Goal: Task Accomplishment & Management: Use online tool/utility

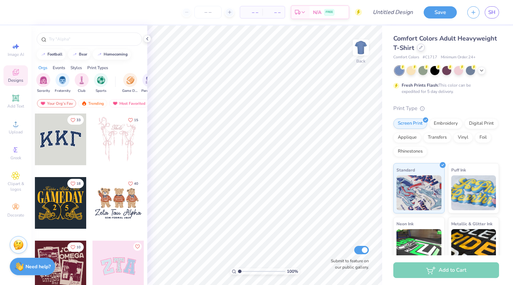
click at [421, 49] on icon at bounding box center [420, 47] width 3 height 3
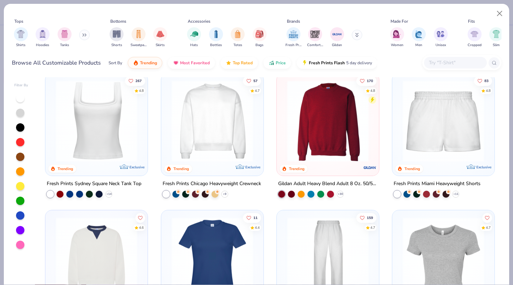
scroll to position [281, 0]
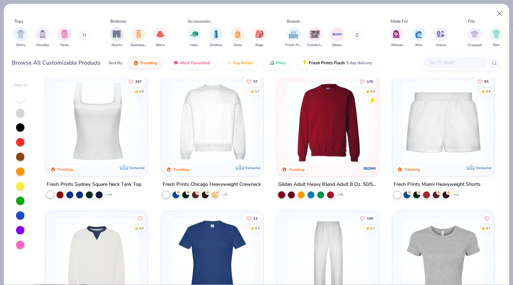
click at [221, 115] on img at bounding box center [212, 121] width 88 height 81
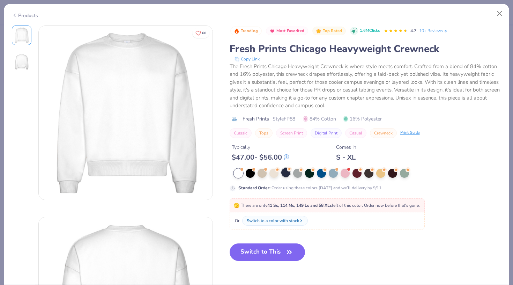
click at [283, 171] on div at bounding box center [285, 172] width 9 height 9
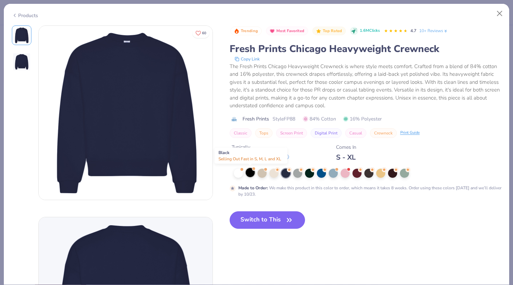
click at [254, 173] on div at bounding box center [250, 172] width 9 height 9
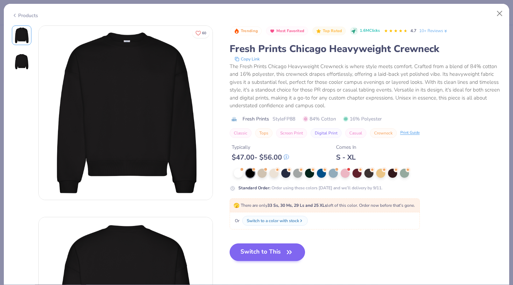
click at [254, 252] on button "Switch to This" at bounding box center [268, 251] width 76 height 17
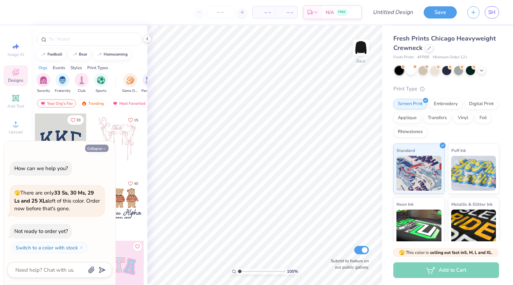
click at [103, 148] on icon "button" at bounding box center [104, 149] width 4 height 4
type textarea "x"
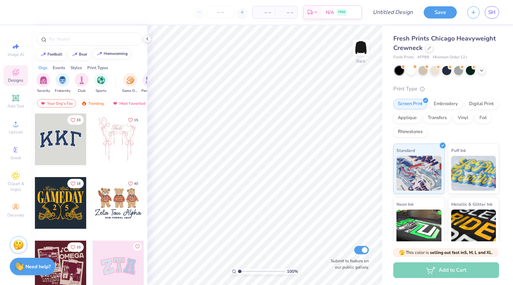
click at [121, 53] on div "homecoming" at bounding box center [116, 54] width 24 height 4
type input "homecoming"
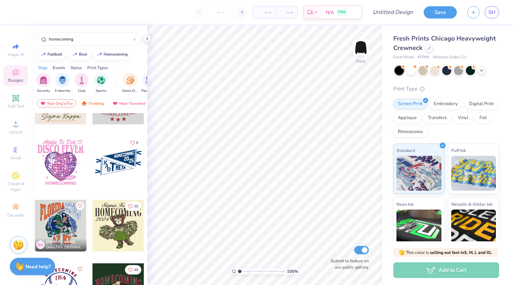
scroll to position [295, 0]
click at [148, 38] on icon at bounding box center [147, 39] width 6 height 6
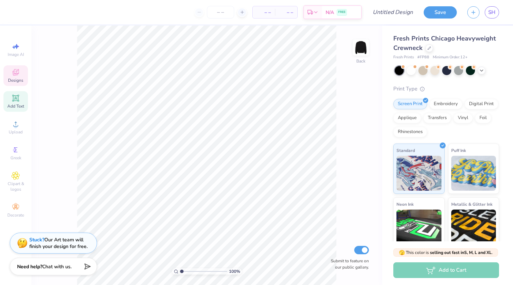
click at [16, 97] on icon at bounding box center [16, 98] width 8 height 8
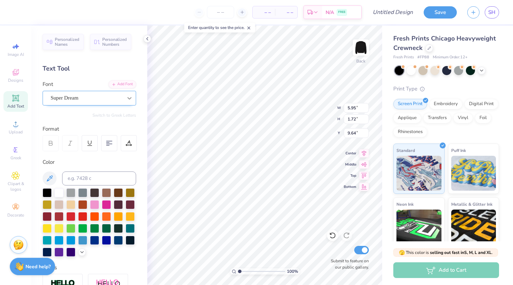
click at [126, 97] on icon at bounding box center [129, 98] width 7 height 7
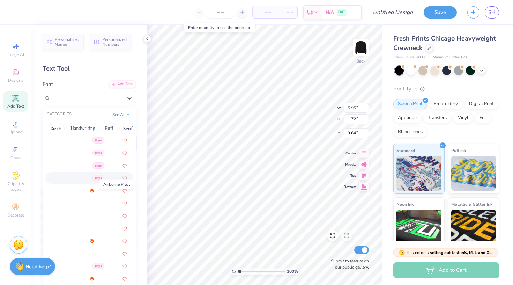
scroll to position [130, 0]
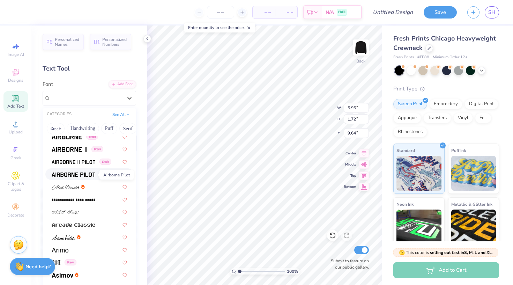
click at [88, 174] on img at bounding box center [74, 174] width 44 height 5
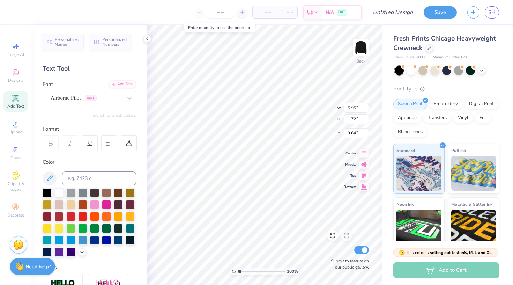
type input "5.69"
type input "1.80"
type input "9.60"
type textarea "Tri Delt x Sig chi hoco 2025"
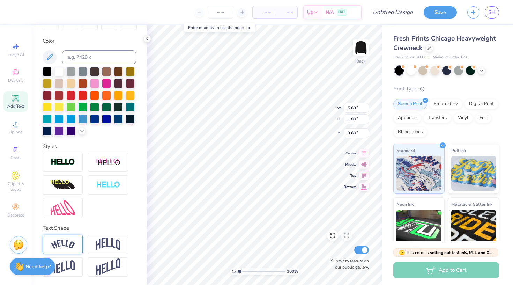
scroll to position [121, 0]
click at [69, 244] on img at bounding box center [63, 243] width 24 height 9
type input "7.38"
type input "1.33"
type input "6.00"
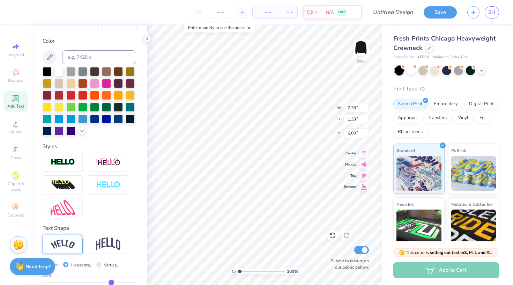
scroll to position [103, 0]
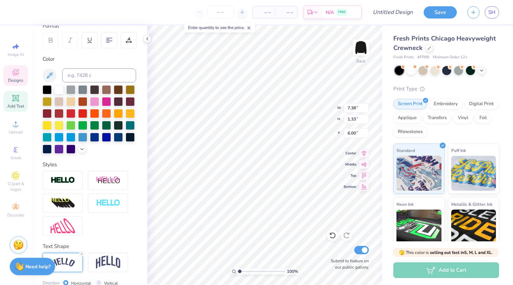
click at [18, 75] on icon at bounding box center [16, 72] width 8 height 8
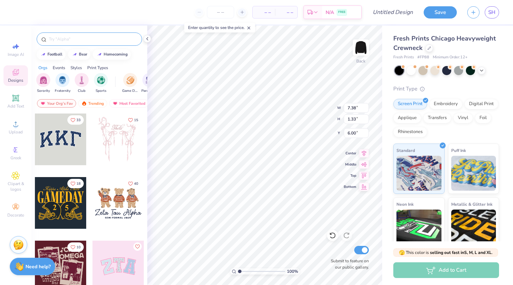
click at [78, 36] on input "text" at bounding box center [92, 39] width 89 height 7
type input "football"
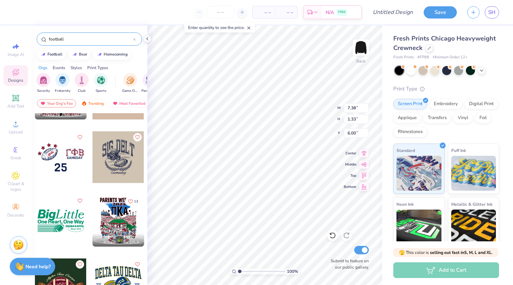
scroll to position [363, 0]
click at [147, 37] on icon at bounding box center [147, 39] width 6 height 6
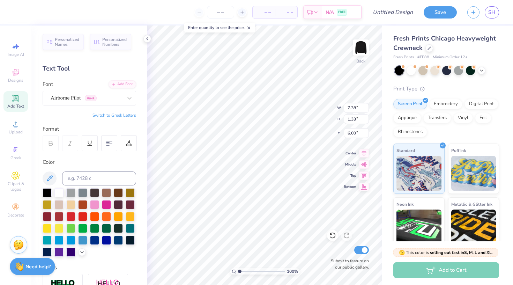
scroll to position [0, 1]
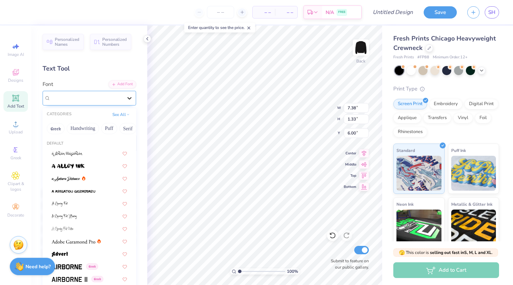
click at [129, 98] on icon at bounding box center [129, 98] width 4 height 2
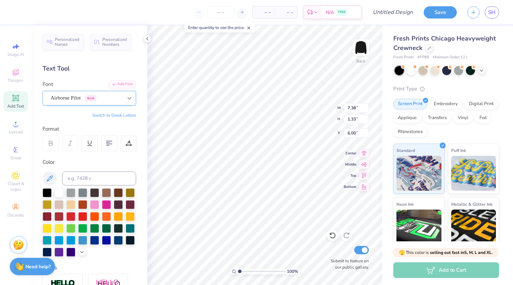
click at [132, 99] on icon at bounding box center [129, 98] width 7 height 7
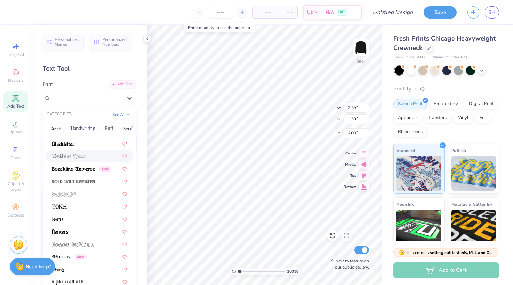
scroll to position [390, 0]
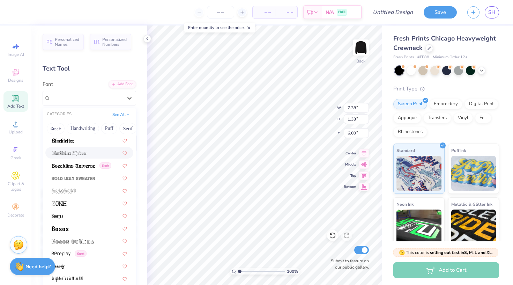
click at [95, 176] on div at bounding box center [89, 177] width 75 height 7
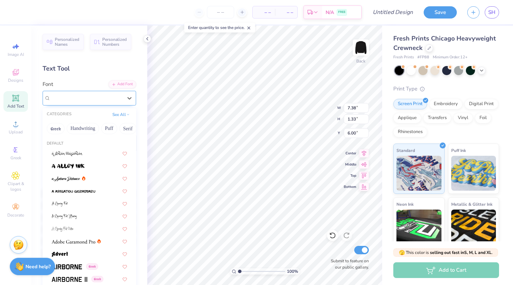
click at [113, 97] on div "Bold Ugly Sweater" at bounding box center [86, 97] width 73 height 11
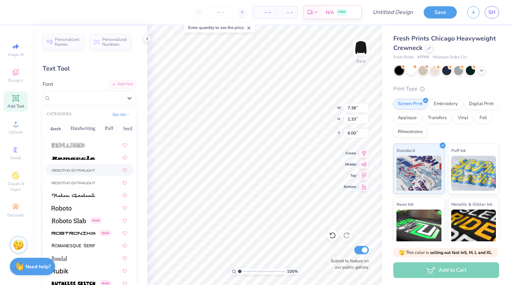
scroll to position [3102, 0]
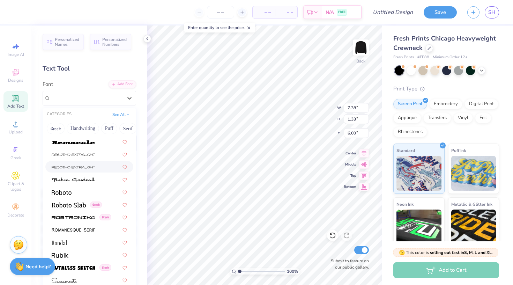
click at [96, 169] on div at bounding box center [89, 166] width 75 height 7
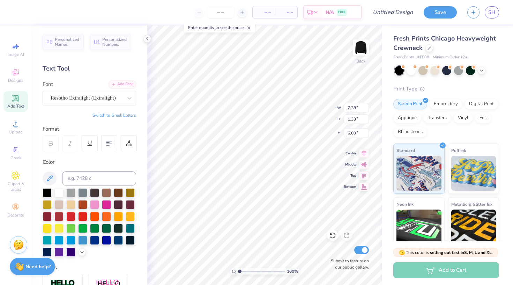
scroll to position [0, 0]
type textarea "="
type textarea "Homecoming"
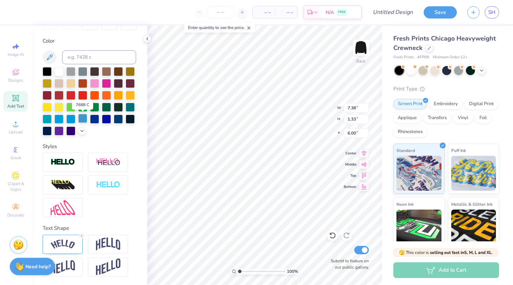
scroll to position [121, 0]
type input "9.34"
type input "1.96"
click at [67, 246] on img at bounding box center [63, 243] width 24 height 9
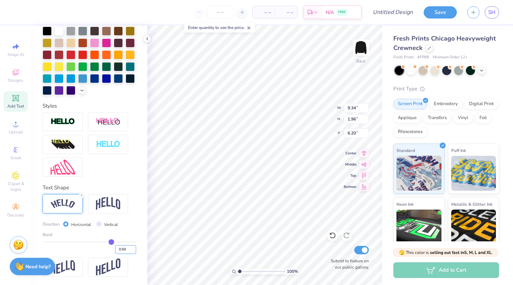
scroll to position [162, 0]
type input "0.48"
type input "0.47"
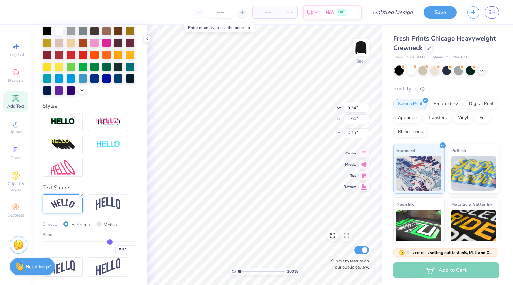
type input "0.45"
type input "0.44"
type input "0.43"
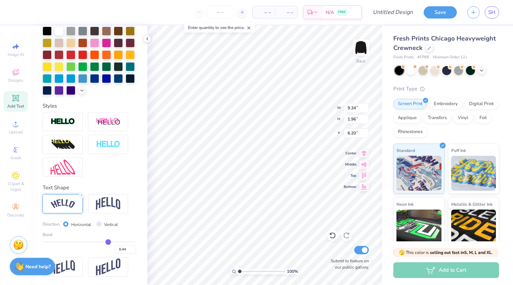
type input "0.43"
type input "0.42"
type input "0.41"
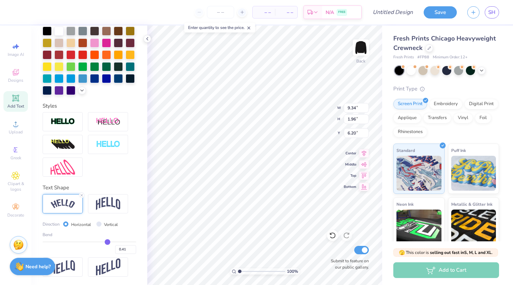
type input "0.4"
type input "0.40"
type input "0.39"
type input "0.38"
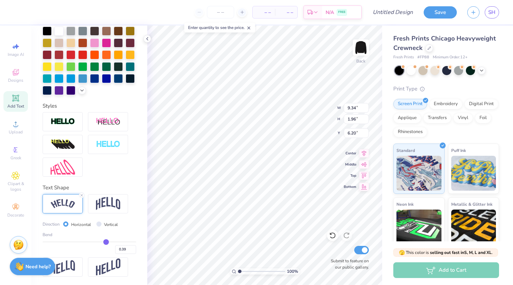
type input "0.38"
type input "0.37"
type input "0.36"
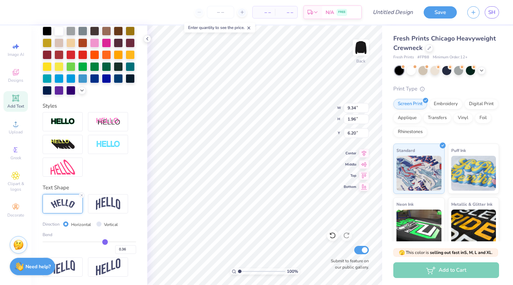
type input "0.35"
type input "0.34"
type input "0.33"
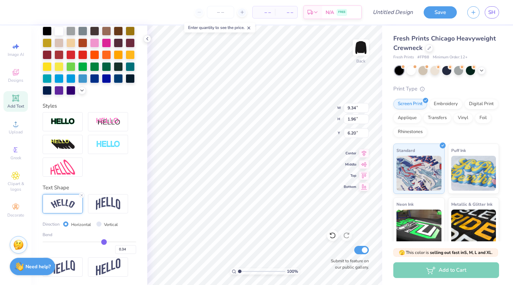
type input "0.33"
type input "0.32"
type input "0.31"
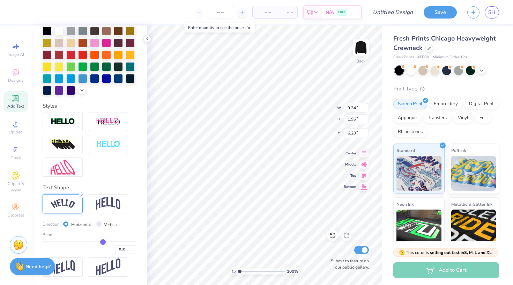
type input "0.3"
type input "0.30"
type input "0.29"
type input "0.28"
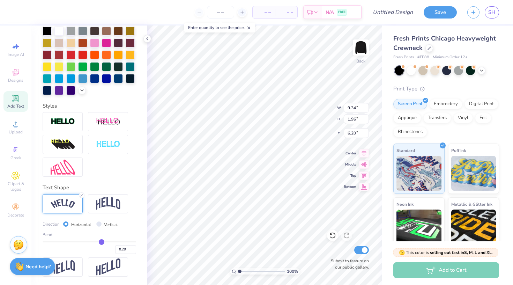
type input "0.28"
type input "0.27"
type input "0.26"
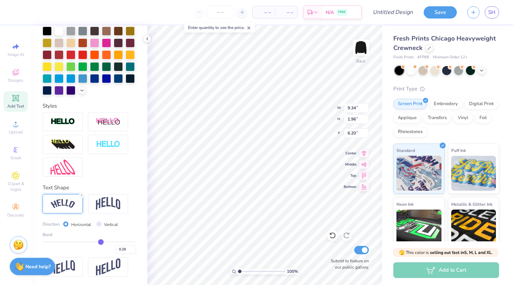
type input "0.25"
type input "0.24"
type input "0.23"
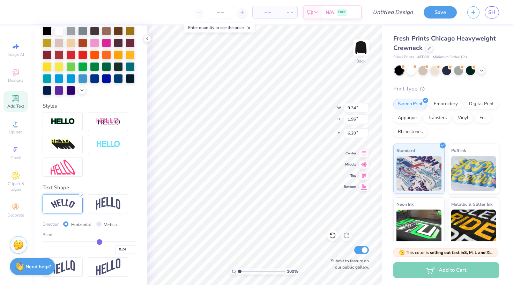
type input "0.23"
type input "0.22"
type input "0.21"
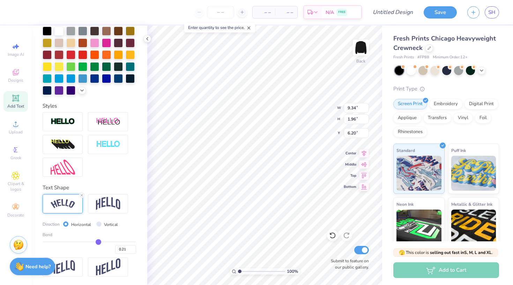
type input "0.2"
type input "0.20"
type input "0.19"
type input "0.18"
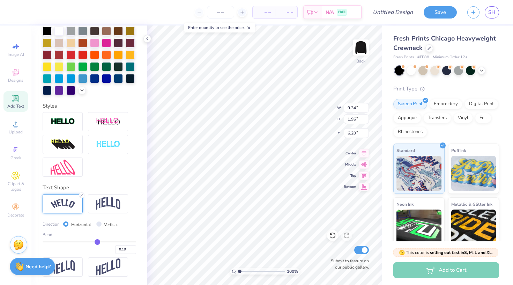
type input "0.18"
type input "0.17"
type input "0.16"
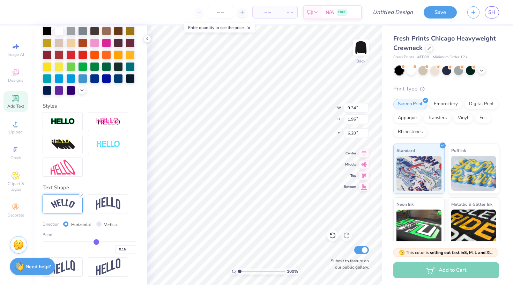
type input "0.15"
type input "0.14"
type input "0.13"
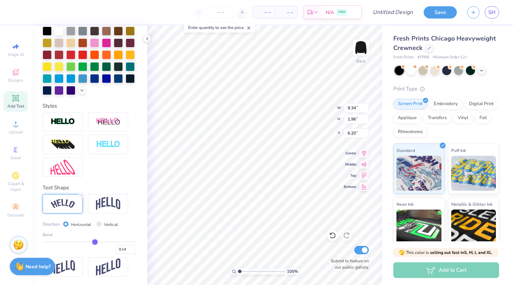
type input "0.13"
type input "0.12"
type input "0.11"
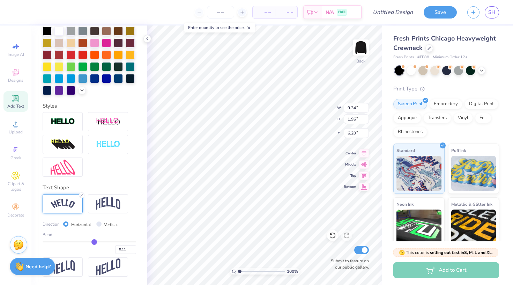
type input "0.1"
type input "0.10"
type input "0.09"
type input "0.08"
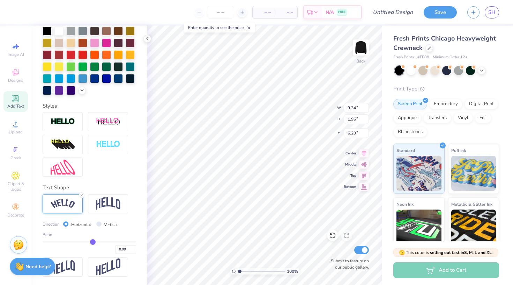
type input "0.08"
drag, startPoint x: 110, startPoint y: 243, endPoint x: 93, endPoint y: 242, distance: 17.5
click at [93, 242] on input "range" at bounding box center [90, 241] width 94 height 1
type input "0.09"
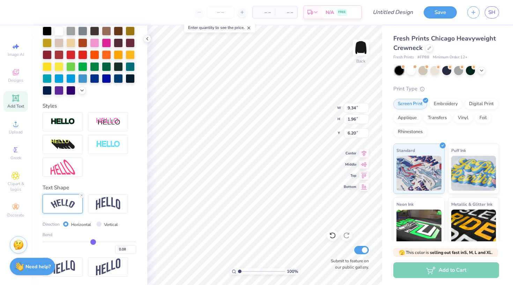
type input "0.09"
type input "0.1"
type input "0.10"
type input "0.12"
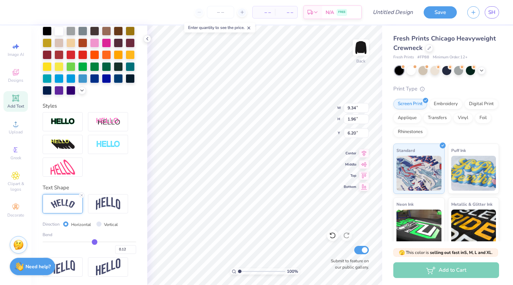
type input "0.13"
type input "0.14"
type input "0.15"
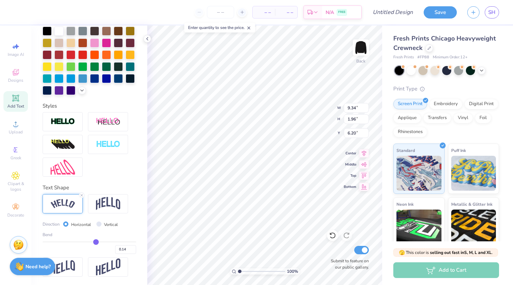
type input "0.15"
type input "0.16"
type input "0.17"
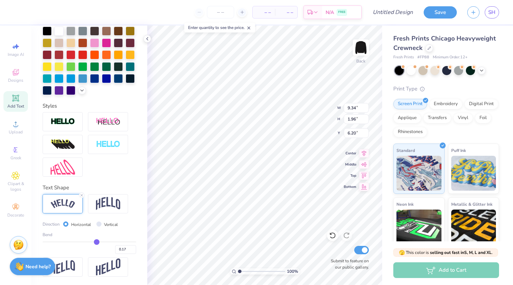
drag, startPoint x: 93, startPoint y: 242, endPoint x: 97, endPoint y: 242, distance: 4.2
type input "0.17"
click at [97, 242] on input "range" at bounding box center [90, 241] width 94 height 1
type input "5.17"
click at [11, 71] on div "Designs" at bounding box center [15, 75] width 24 height 21
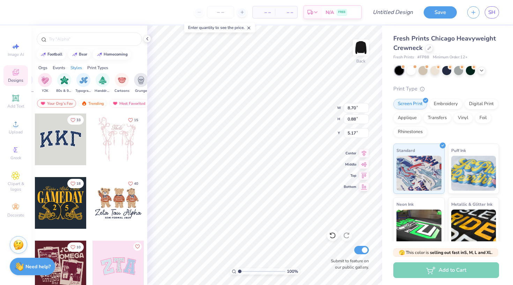
scroll to position [0, 424]
click at [94, 37] on input "text" at bounding box center [92, 39] width 89 height 7
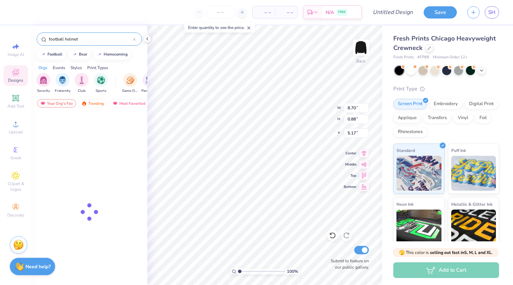
type input "football helmet"
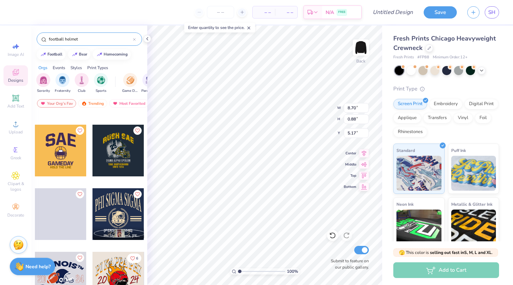
scroll to position [563, 0]
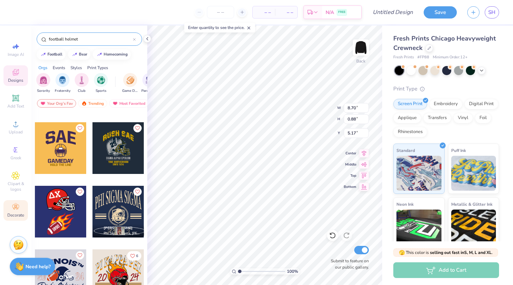
click at [13, 205] on icon at bounding box center [16, 207] width 8 height 8
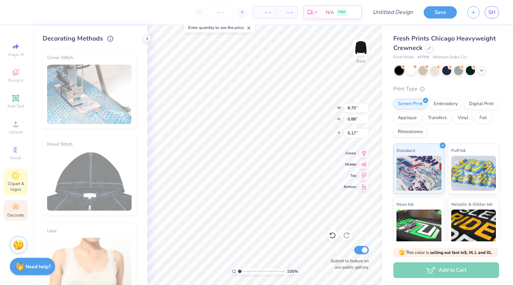
click at [15, 186] on span "Clipart & logos" at bounding box center [15, 186] width 24 height 11
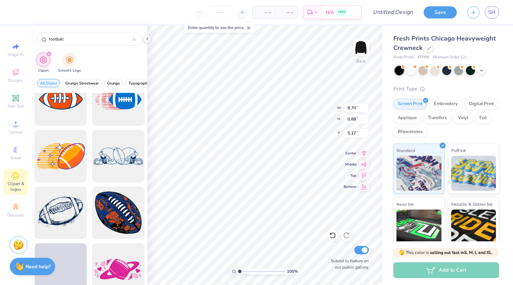
scroll to position [545, 0]
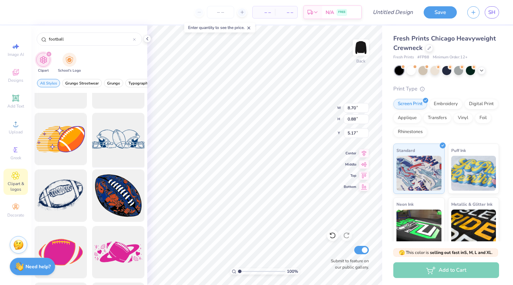
type input "football"
click at [124, 149] on div at bounding box center [118, 139] width 58 height 58
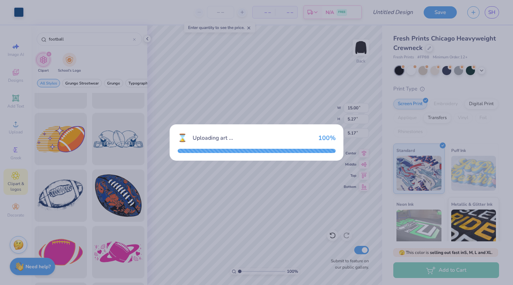
type input "15.00"
type input "5.27"
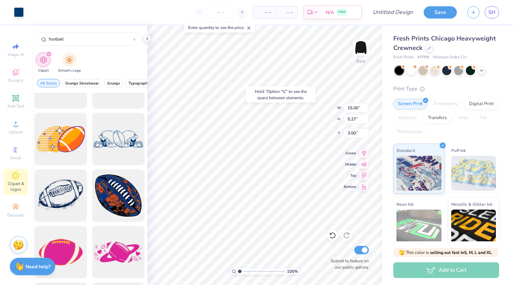
type input "6.05"
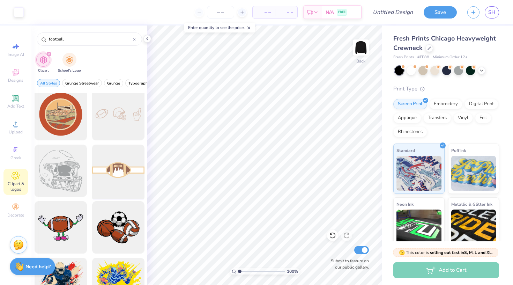
scroll to position [2491, 0]
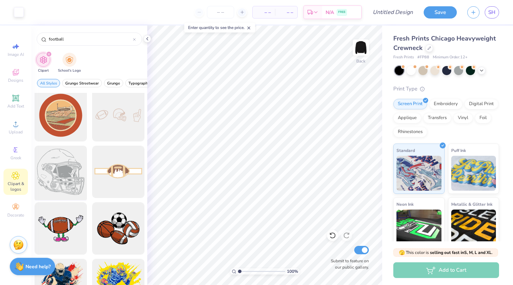
click at [59, 176] on div at bounding box center [61, 172] width 58 height 58
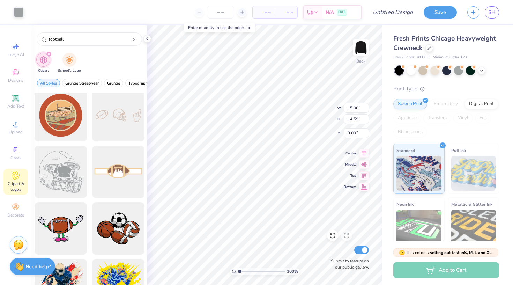
type input "6.43"
type input "6.25"
type input "6.05"
type input "4.75"
type input "4.62"
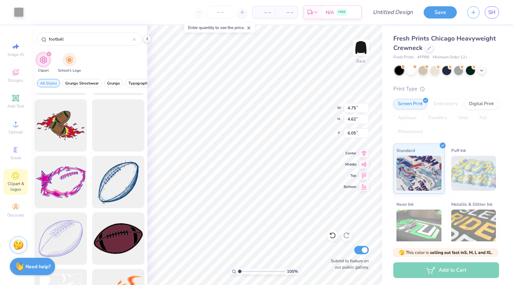
scroll to position [1524, 0]
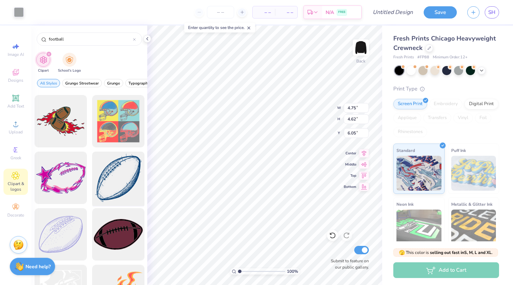
click at [114, 187] on div at bounding box center [118, 178] width 58 height 58
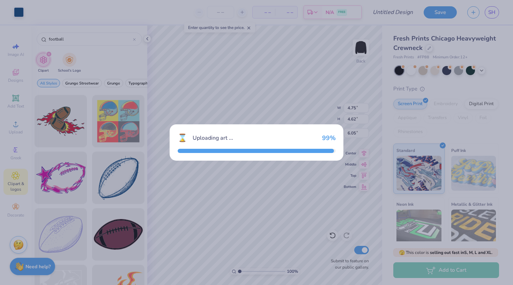
type input "15.00"
type input "15.69"
type input "3.00"
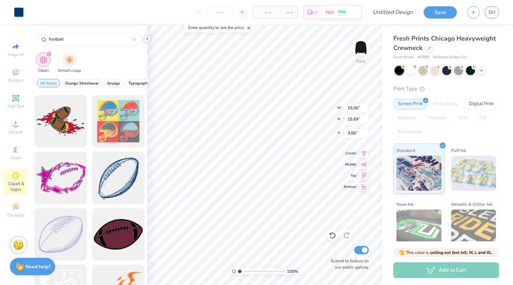
click at [149, 37] on icon at bounding box center [147, 39] width 6 height 6
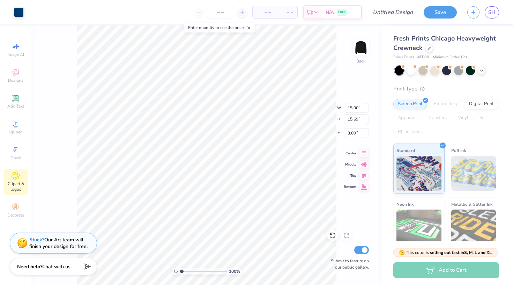
type input "5.34"
type input "5.59"
type input "6.05"
type input "3.68"
type input "3.85"
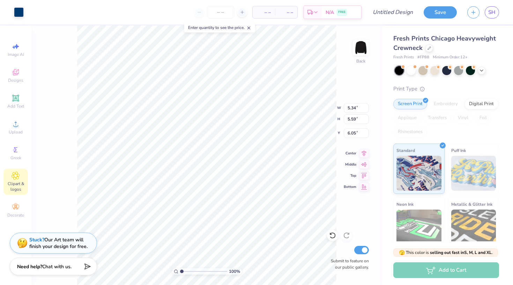
type input "6.06"
type input "4.22"
type input "3.25"
type input "7.90"
type input "5.10"
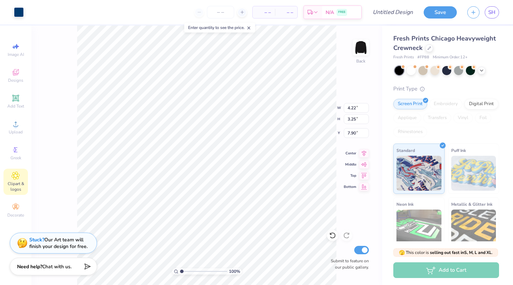
type input "3.93"
type input "6.57"
type input "5.88"
type input "5.10"
type input "3.93"
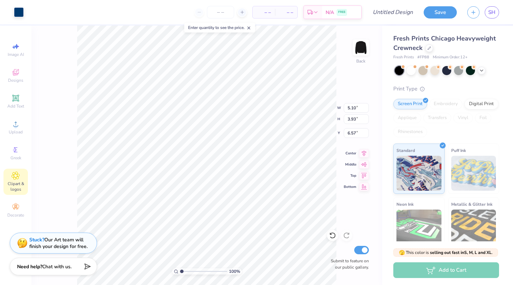
type input "7.23"
type input "7.49"
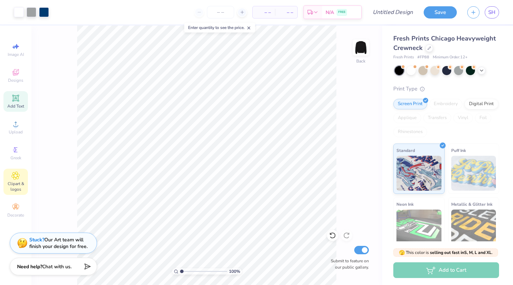
click at [14, 102] on div "Add Text" at bounding box center [15, 101] width 24 height 21
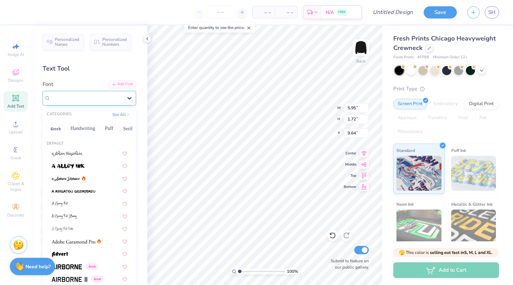
click at [131, 95] on icon at bounding box center [129, 98] width 7 height 7
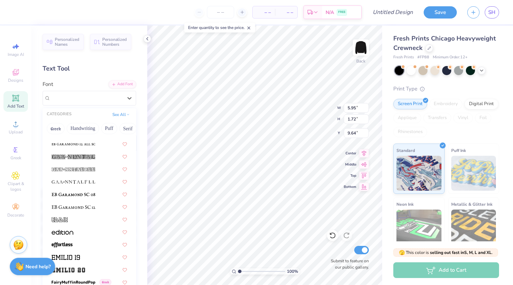
scroll to position [1534, 0]
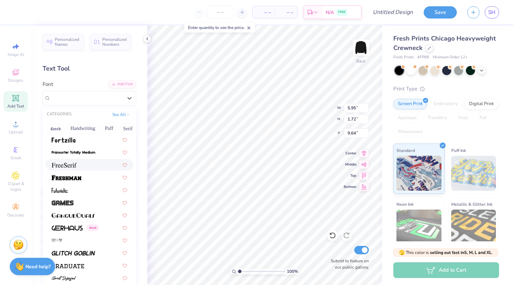
click at [93, 163] on div at bounding box center [89, 164] width 75 height 7
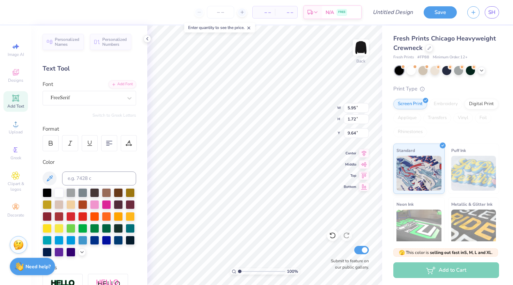
type input "6.08"
type input "1.63"
type input "9.69"
type textarea "T"
type textarea "2025"
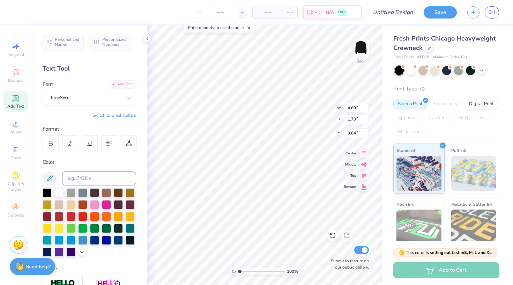
type input "1.93"
type input "0.71"
type input "13.86"
type input "1.44"
type input "0.53"
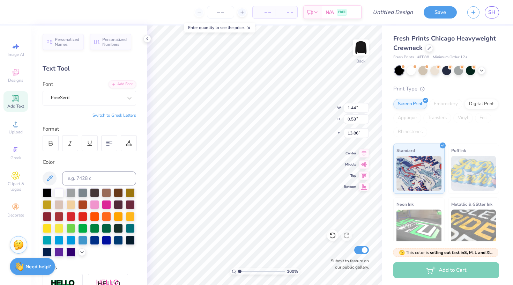
type input "1.42"
type input "1.03"
type input "13.61"
type input "6.68"
type input "1.44"
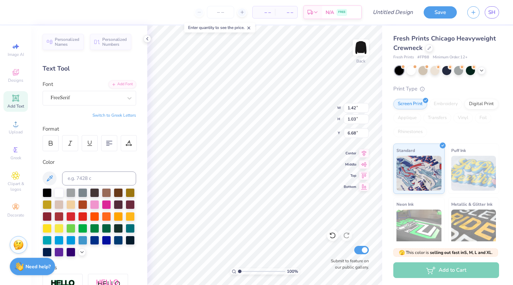
type input "0.57"
type input "6.91"
type input "2.04"
type input "0.81"
type input "6.89"
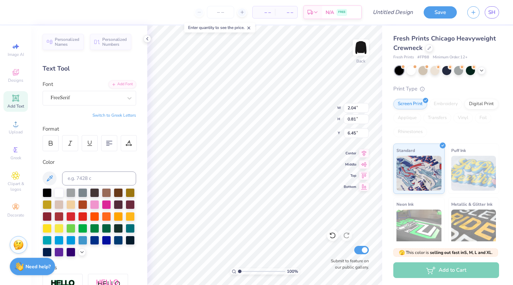
type input "6.68"
click at [147, 39] on icon at bounding box center [147, 39] width 6 height 6
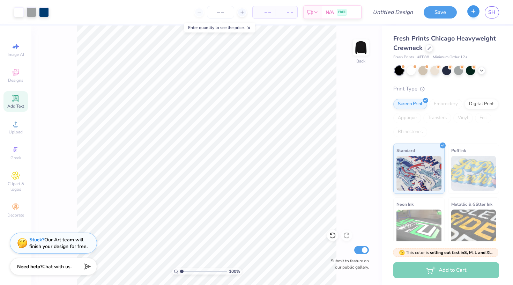
click at [473, 12] on icon "button" at bounding box center [473, 11] width 6 height 6
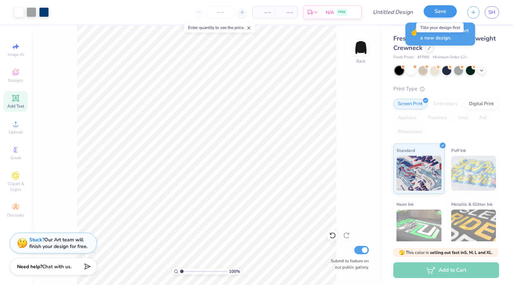
click at [444, 16] on button "Save" at bounding box center [440, 11] width 33 height 12
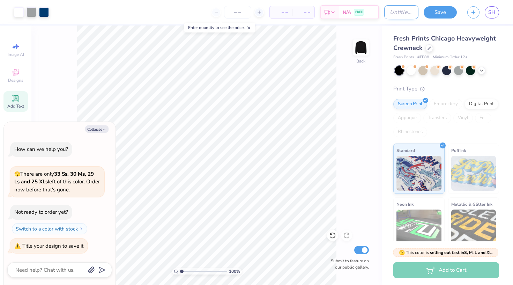
type textarea "x"
click at [384, 9] on input "Design Title" at bounding box center [401, 12] width 34 height 14
type input "h"
type textarea "x"
type input "ho"
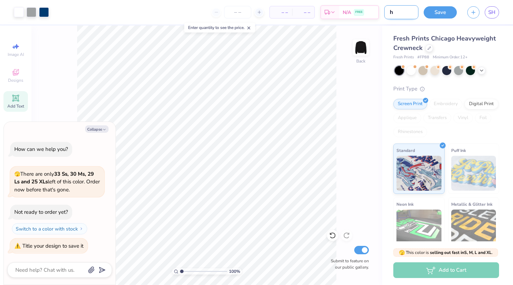
type textarea "x"
type input "hoc"
type textarea "x"
type input "hoco"
type textarea "x"
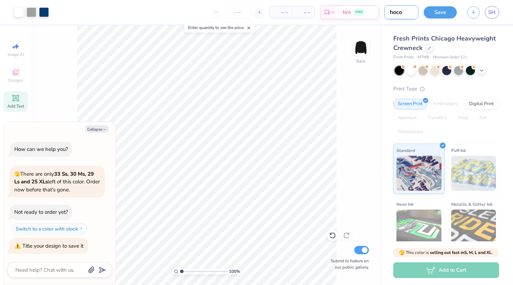
type input "hococ"
type textarea "x"
type input "hoco"
type textarea "x"
type input "hoco"
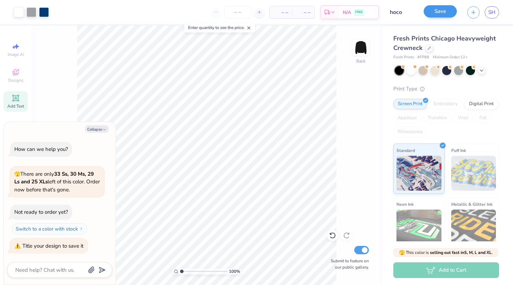
click at [443, 14] on button "Save" at bounding box center [440, 11] width 33 height 12
click at [475, 11] on line "button" at bounding box center [473, 11] width 3 height 0
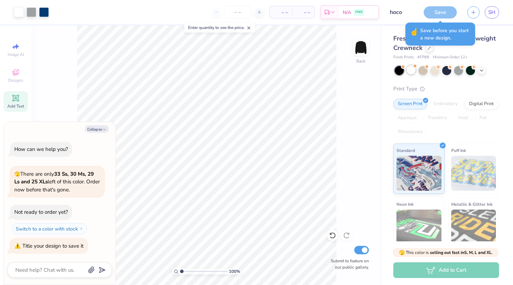
click at [435, 8] on div "Save" at bounding box center [440, 12] width 33 height 12
click at [386, 52] on div "Fresh Prints Chicago Heavyweight Crewneck Fresh Prints # FP88 Minimum Order: 12…" at bounding box center [447, 163] width 131 height 276
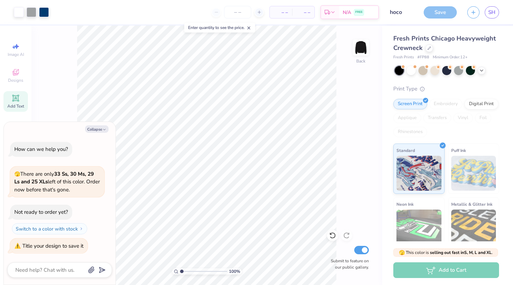
click at [448, 13] on div "Save" at bounding box center [440, 12] width 33 height 12
click at [471, 16] on button "button" at bounding box center [473, 11] width 12 height 12
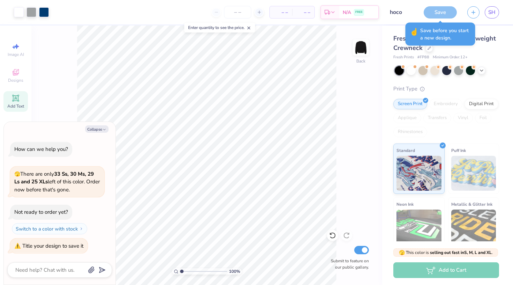
click at [437, 14] on div "Save" at bounding box center [440, 12] width 33 height 12
click at [423, 44] on div "☝️ Save before you start a new design." at bounding box center [440, 34] width 70 height 23
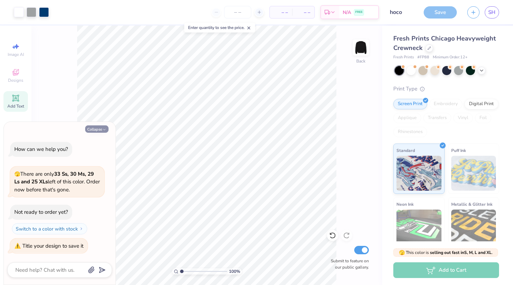
click at [106, 132] on button "Collapse" at bounding box center [96, 128] width 23 height 7
type textarea "x"
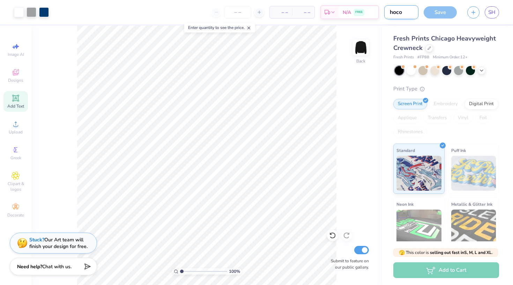
click at [402, 10] on input "hoco" at bounding box center [401, 12] width 34 height 14
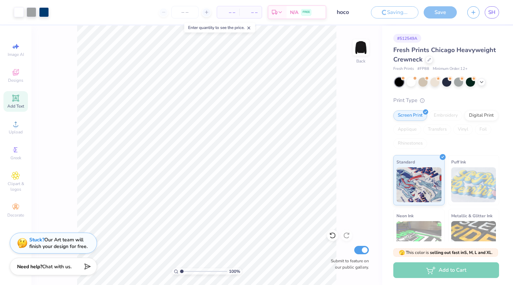
type input "hoco"
click at [380, 45] on div "100 % Back Submit to feature on our public gallery." at bounding box center [206, 154] width 351 height 259
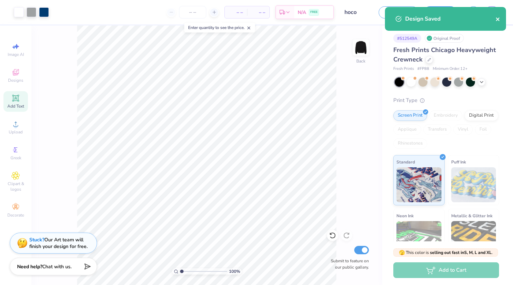
click at [497, 18] on icon "close" at bounding box center [497, 18] width 3 height 3
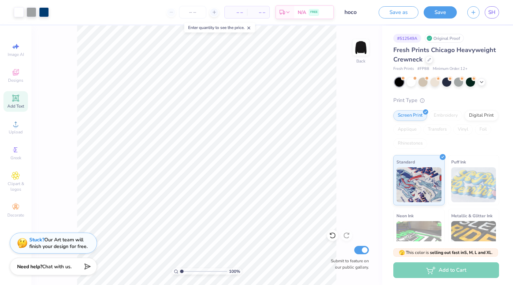
click at [473, 14] on div "Design Saved" at bounding box center [445, 22] width 124 height 32
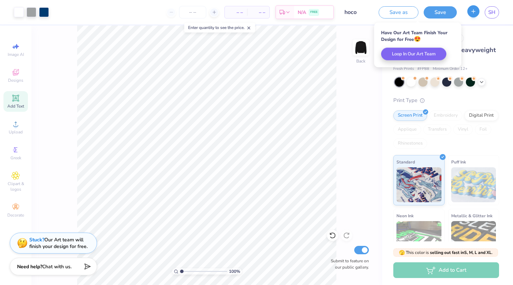
click at [475, 12] on icon "button" at bounding box center [473, 11] width 6 height 6
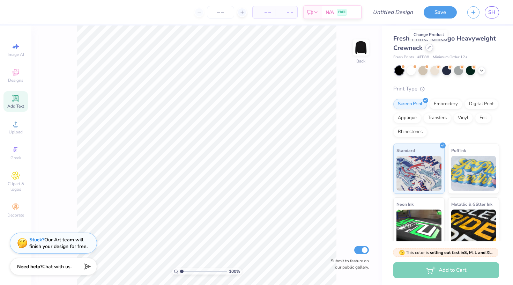
click at [428, 49] on icon at bounding box center [428, 47] width 3 height 3
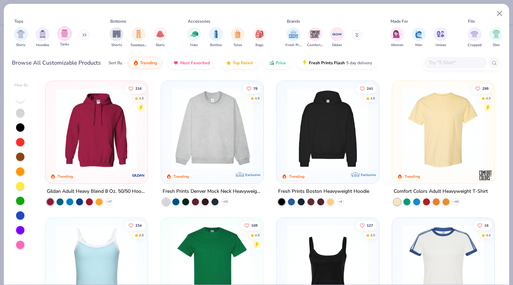
click at [59, 35] on div "filter for Tanks" at bounding box center [65, 34] width 14 height 14
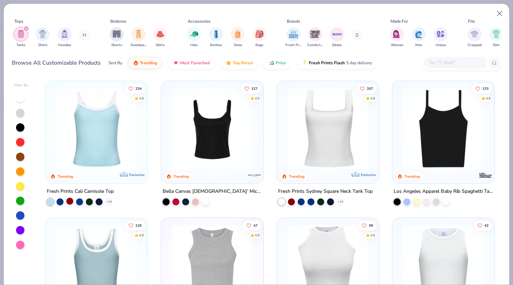
click at [71, 200] on div at bounding box center [69, 201] width 7 height 7
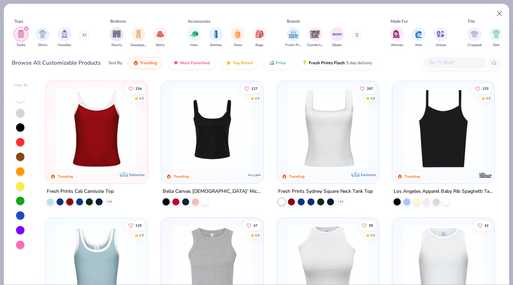
click at [112, 122] on img at bounding box center [96, 128] width 88 height 81
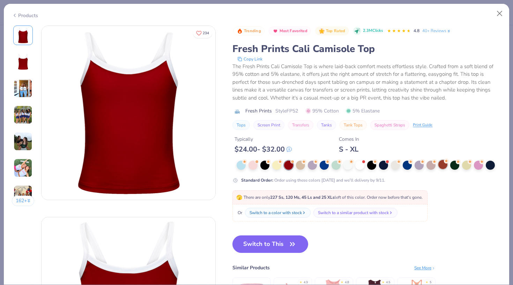
click at [247, 162] on g at bounding box center [244, 161] width 5 height 5
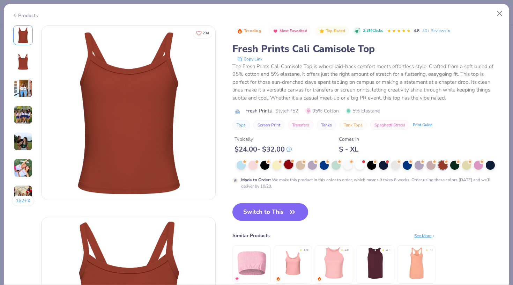
click at [291, 164] on div at bounding box center [288, 164] width 9 height 9
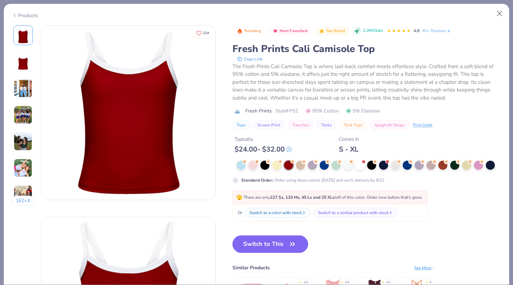
click at [263, 257] on div "Switch to This Similar Products See More ★ 4.9 ★ 4.8 ★ 4.5 ★ 5" at bounding box center [333, 282] width 203 height 94
click at [270, 245] on button "Switch to This" at bounding box center [270, 243] width 76 height 17
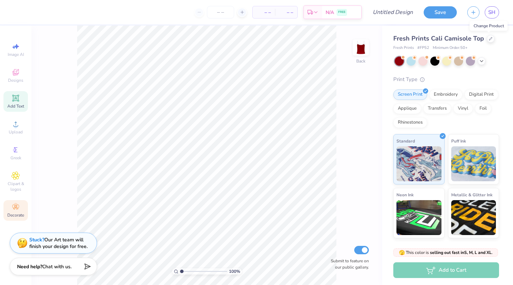
click at [17, 204] on circle at bounding box center [16, 205] width 4 height 4
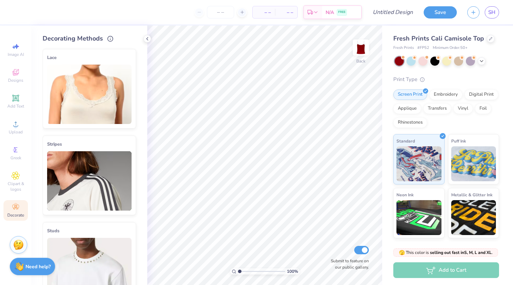
click at [75, 183] on img at bounding box center [89, 180] width 84 height 59
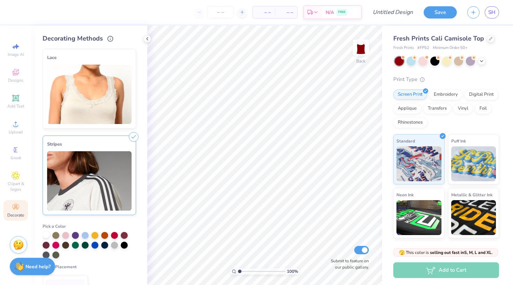
click at [44, 236] on div at bounding box center [46, 234] width 7 height 7
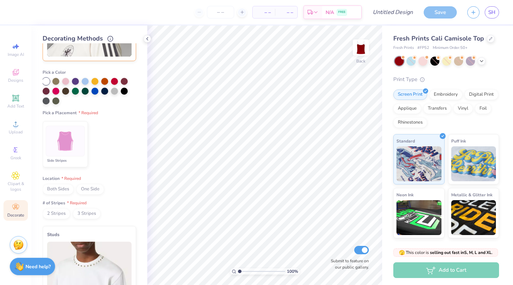
scroll to position [164, 0]
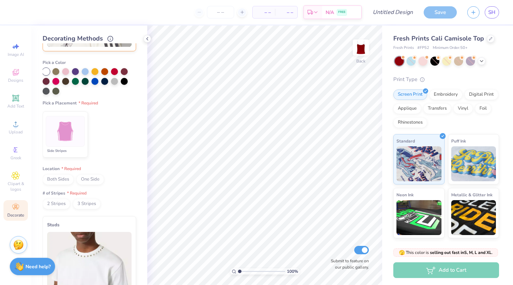
click at [78, 135] on img at bounding box center [65, 131] width 26 height 26
click at [62, 178] on span "Both Sides" at bounding box center [58, 179] width 31 height 10
click at [61, 200] on span "2 Stripes" at bounding box center [57, 204] width 28 height 10
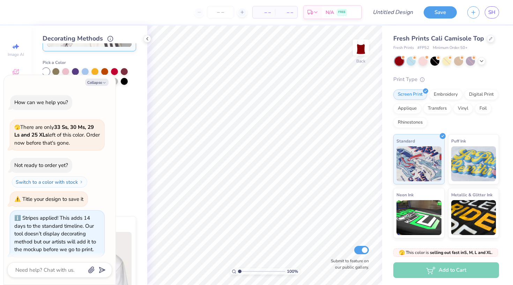
scroll to position [2, 0]
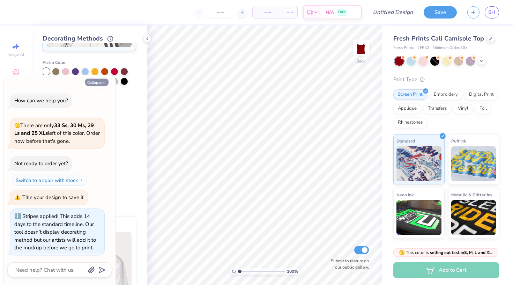
click at [106, 81] on icon "button" at bounding box center [104, 83] width 4 height 4
type textarea "x"
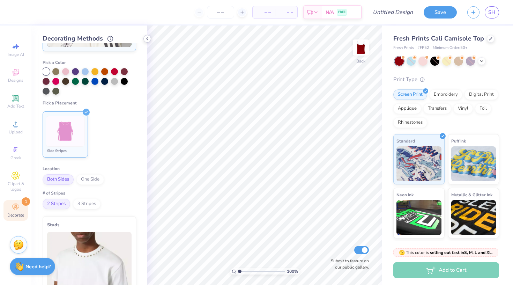
click at [148, 39] on icon at bounding box center [147, 39] width 6 height 6
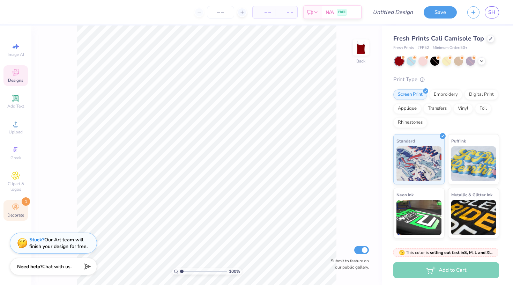
click at [16, 78] on span "Designs" at bounding box center [15, 80] width 15 height 6
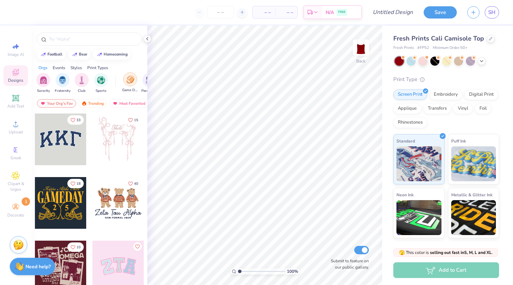
click at [127, 84] on div "filter for Game Day" at bounding box center [130, 79] width 14 height 14
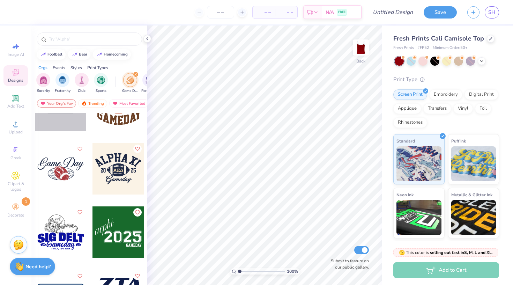
scroll to position [2455, 0]
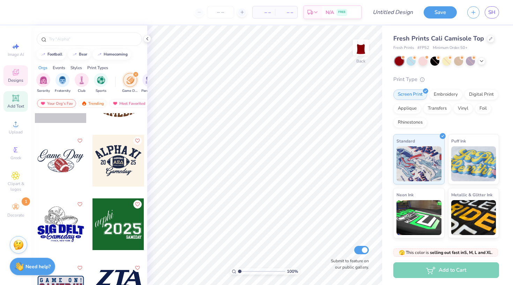
click at [16, 105] on span "Add Text" at bounding box center [15, 106] width 17 height 6
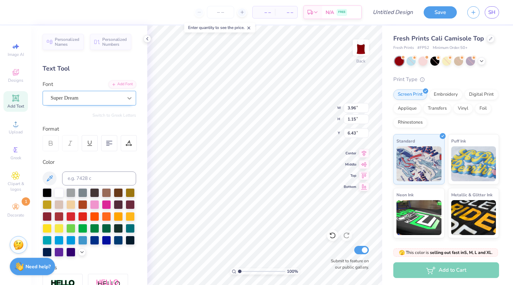
click at [124, 100] on div at bounding box center [129, 98] width 13 height 13
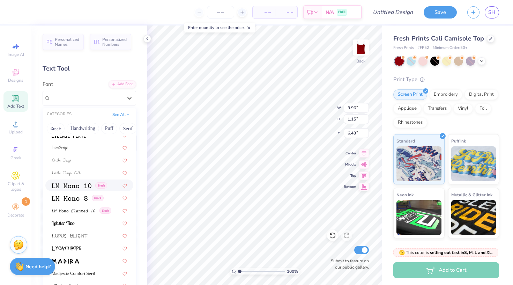
scroll to position [2328, 0]
click at [96, 152] on div at bounding box center [89, 148] width 75 height 7
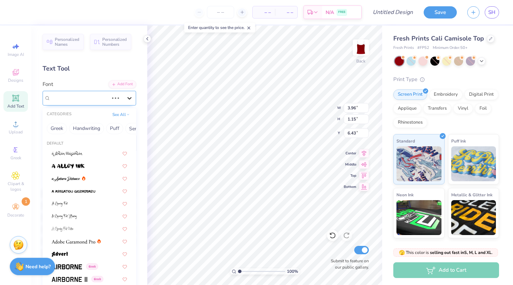
click at [125, 98] on div at bounding box center [129, 98] width 13 height 13
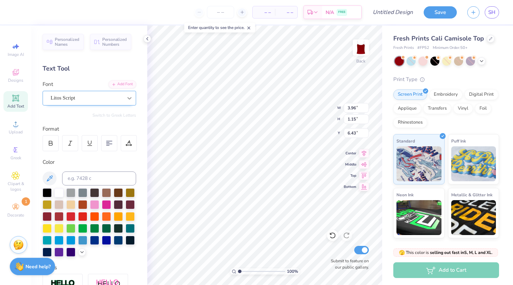
scroll to position [0, 0]
click at [73, 140] on div at bounding box center [70, 143] width 16 height 16
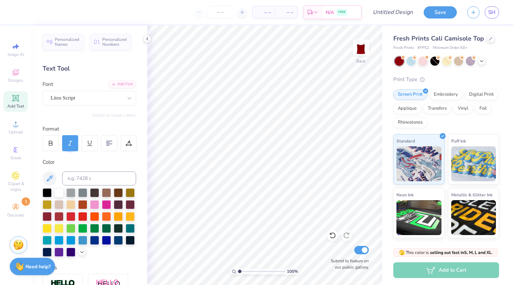
click at [73, 140] on div at bounding box center [70, 143] width 16 height 16
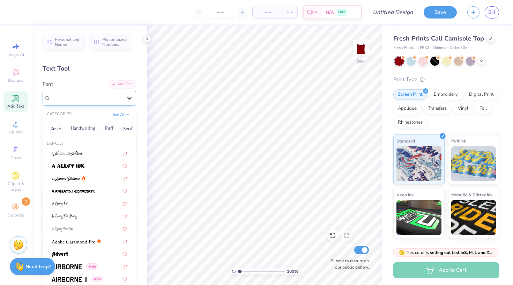
click at [128, 99] on icon at bounding box center [129, 98] width 7 height 7
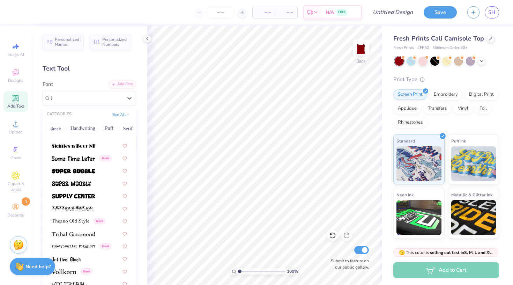
scroll to position [146, 0]
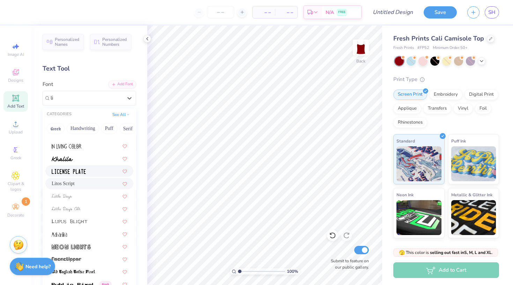
click at [93, 181] on div "Litos Script" at bounding box center [89, 183] width 75 height 7
type input "li"
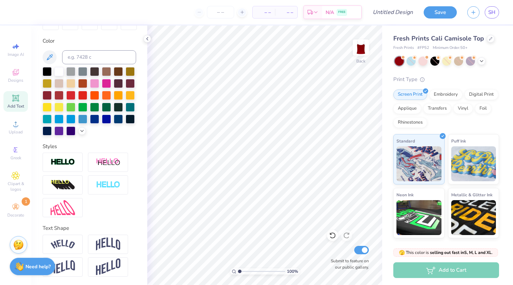
scroll to position [121, 0]
click at [18, 105] on span "Add Text" at bounding box center [15, 106] width 17 height 6
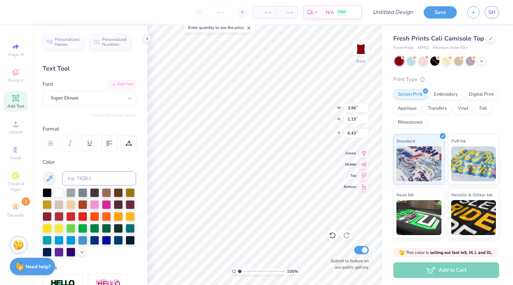
scroll to position [0, 0]
type textarea "Cincy"
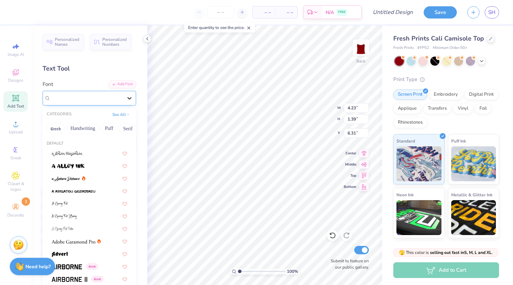
click at [131, 96] on icon at bounding box center [129, 98] width 7 height 7
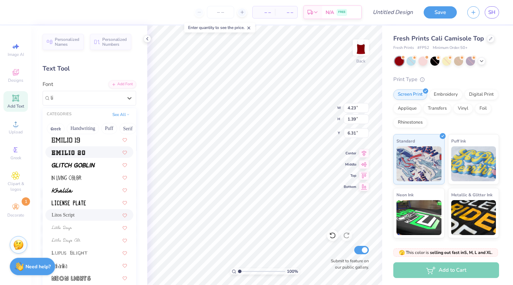
scroll to position [121, 0]
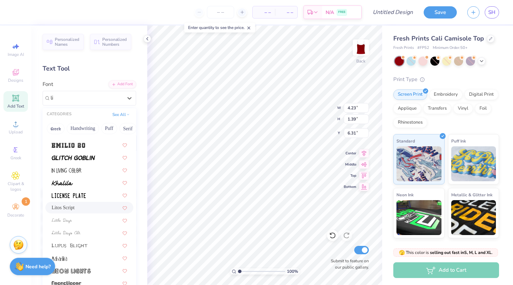
click at [85, 210] on div "Litos Script" at bounding box center [89, 207] width 75 height 7
type input "li"
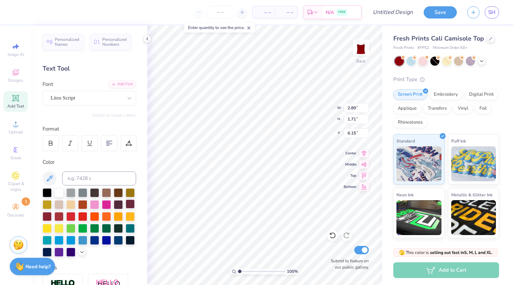
type input "1.88"
type input "1.11"
type textarea "Cincy Gameday"
type input "3.27"
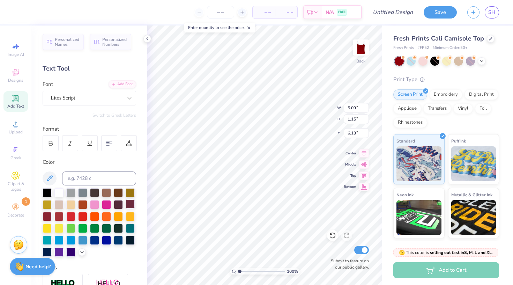
type input "0.74"
type input "5.37"
click at [16, 107] on span "Add Text" at bounding box center [15, 106] width 17 height 6
type textarea "20 25"
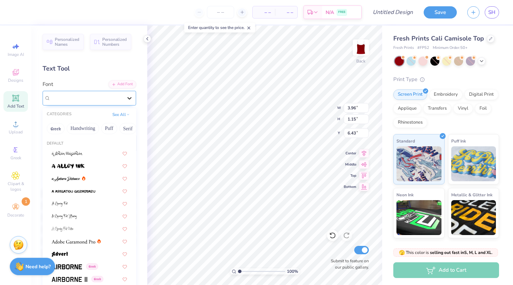
click at [129, 98] on icon at bounding box center [129, 98] width 7 height 7
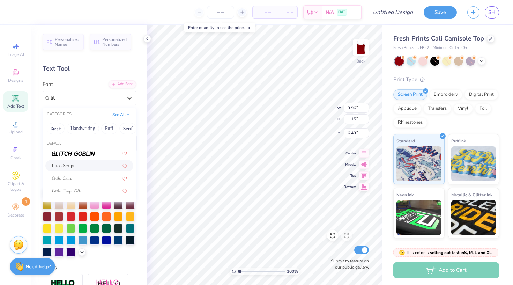
click at [87, 164] on div "Litos Script" at bounding box center [89, 165] width 75 height 7
type input "lit"
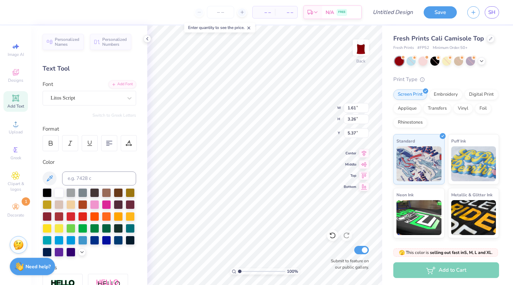
type input "1.00"
type input "2.04"
type input "9.40"
click at [17, 155] on div "Greek" at bounding box center [15, 153] width 24 height 21
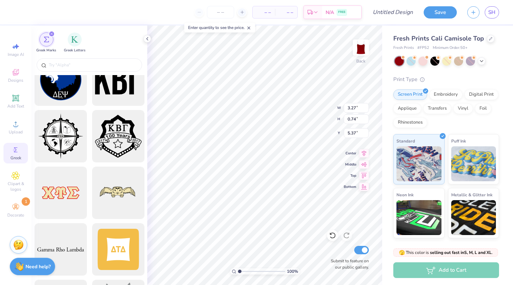
scroll to position [1076, 0]
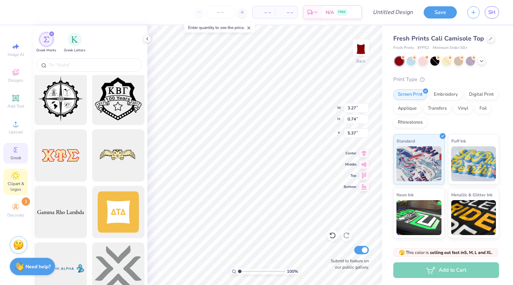
click at [18, 175] on icon at bounding box center [16, 175] width 8 height 8
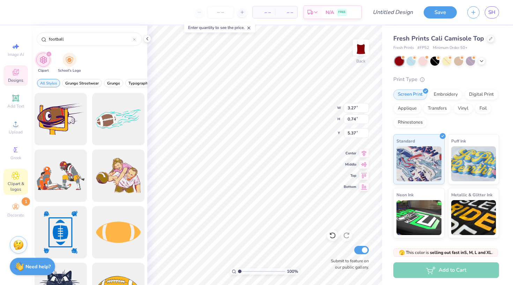
click at [19, 78] on span "Designs" at bounding box center [15, 80] width 15 height 6
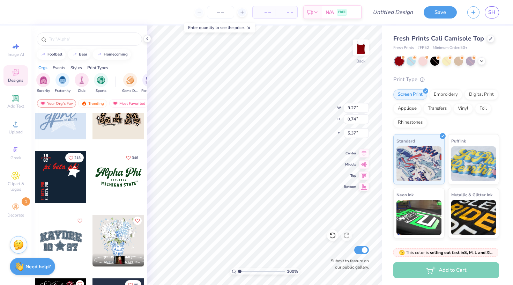
scroll to position [603, 0]
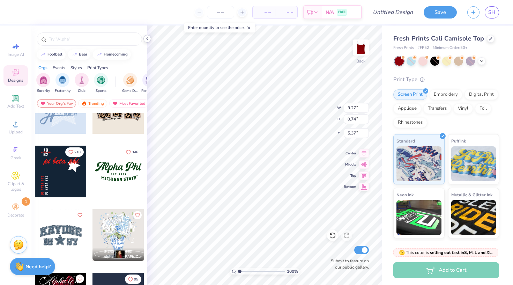
click at [146, 40] on icon at bounding box center [147, 39] width 6 height 6
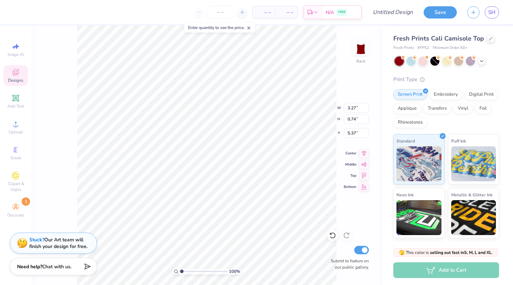
scroll to position [0, 0]
type textarea "Gameday"
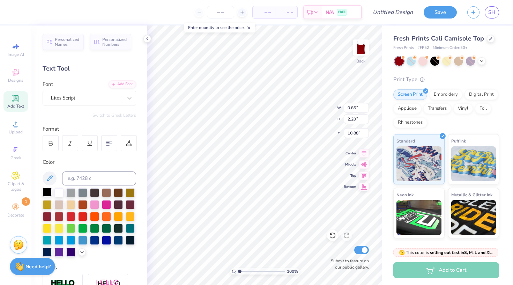
click at [47, 190] on div at bounding box center [47, 191] width 9 height 9
click at [73, 252] on div at bounding box center [70, 251] width 9 height 9
click at [109, 242] on div at bounding box center [106, 239] width 9 height 9
click at [82, 254] on icon at bounding box center [82, 251] width 6 height 6
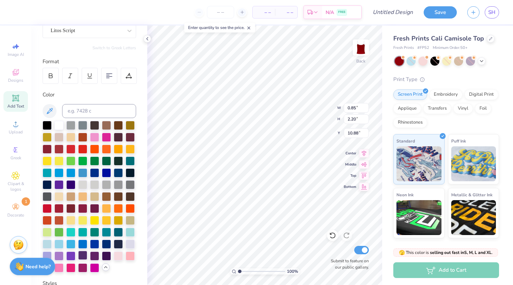
scroll to position [75, 0]
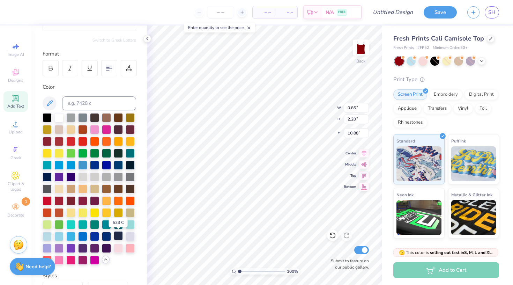
click at [119, 237] on div at bounding box center [118, 235] width 9 height 9
click at [128, 165] on div at bounding box center [130, 164] width 9 height 9
click at [22, 101] on div "Add Text" at bounding box center [15, 101] width 24 height 21
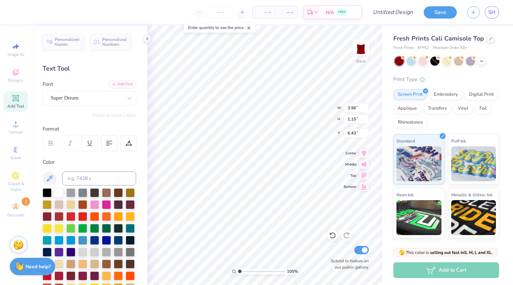
scroll to position [0, 0]
click at [100, 106] on div "Personalized Names Personalized Numbers Text Tool Add Font Font Super Dream Swi…" at bounding box center [89, 154] width 116 height 259
click at [109, 94] on div "Super Dream" at bounding box center [86, 97] width 73 height 11
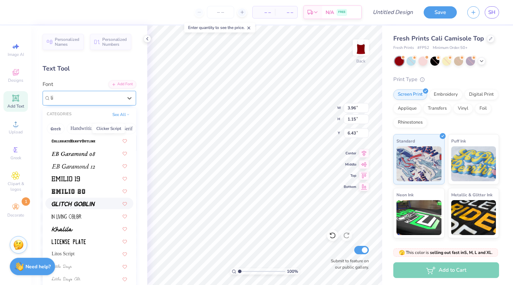
scroll to position [76, 0]
click at [66, 253] on span "Litos Script" at bounding box center [63, 252] width 23 height 7
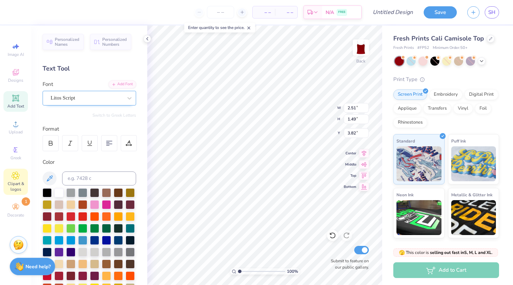
click at [13, 183] on span "Clipart & logos" at bounding box center [15, 186] width 24 height 11
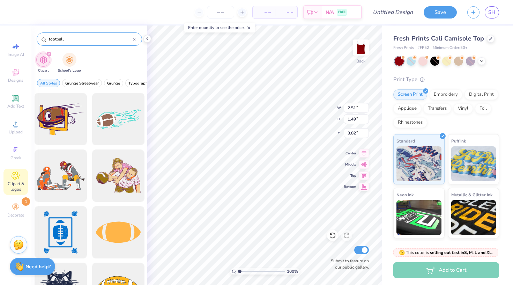
drag, startPoint x: 101, startPoint y: 41, endPoint x: 41, endPoint y: 38, distance: 60.1
click at [41, 38] on div "football" at bounding box center [89, 38] width 105 height 13
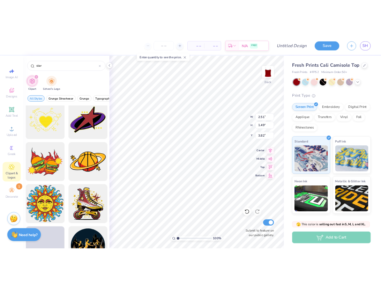
scroll to position [3236, 0]
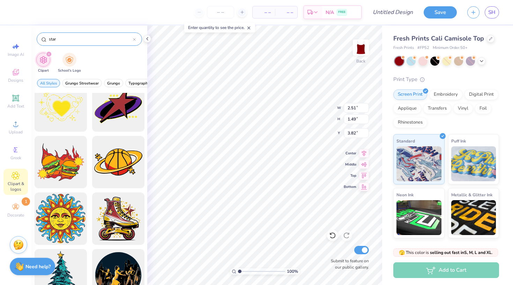
click at [136, 40] on div "star" at bounding box center [89, 38] width 105 height 13
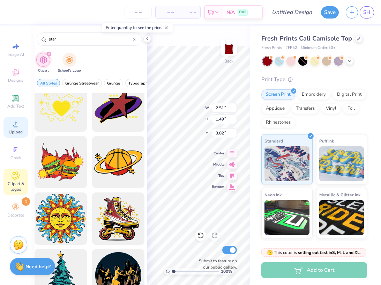
click at [10, 128] on div "Upload" at bounding box center [15, 127] width 24 height 21
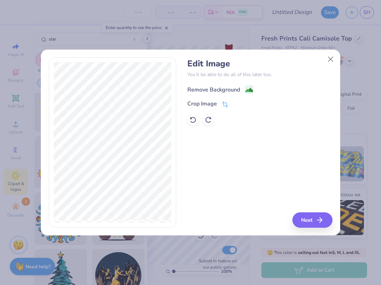
click at [210, 92] on div "Remove Background" at bounding box center [213, 89] width 53 height 8
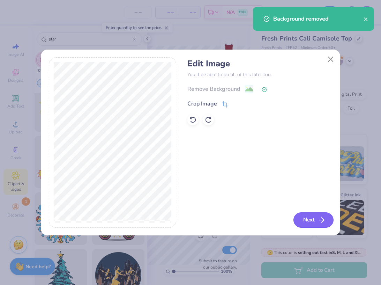
click at [303, 221] on button "Next" at bounding box center [313, 219] width 40 height 15
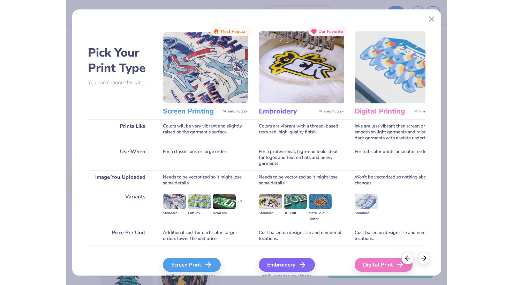
scroll to position [17, 0]
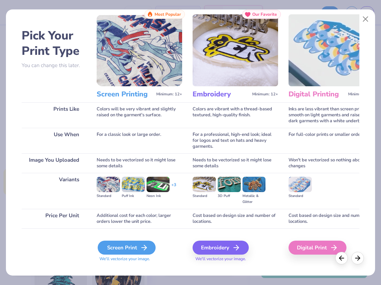
click at [147, 247] on polyline at bounding box center [145, 247] width 2 height 5
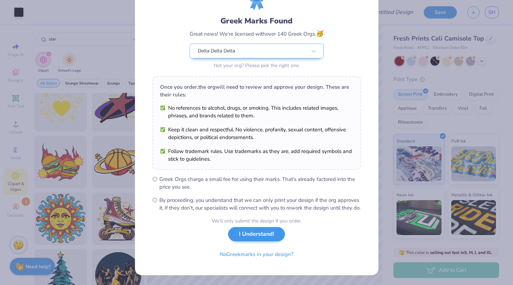
scroll to position [42, 0]
click at [251, 233] on button "I Understand!" at bounding box center [256, 234] width 57 height 14
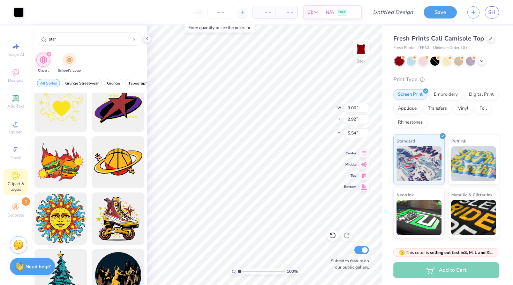
scroll to position [0, 0]
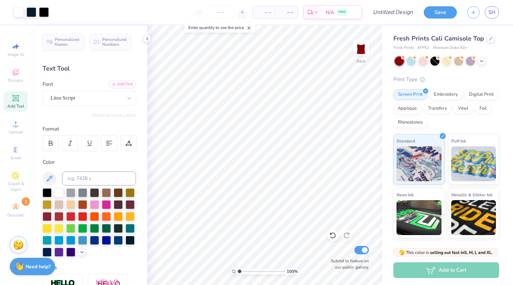
click at [16, 106] on span "Add Text" at bounding box center [15, 106] width 17 height 6
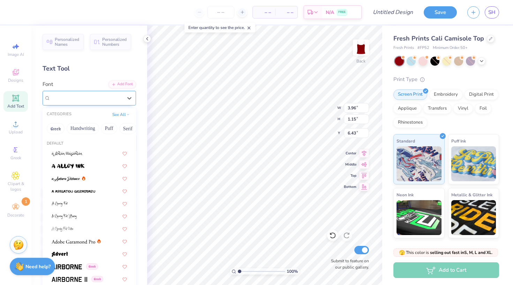
click at [123, 98] on div "Super Dream" at bounding box center [86, 97] width 73 height 11
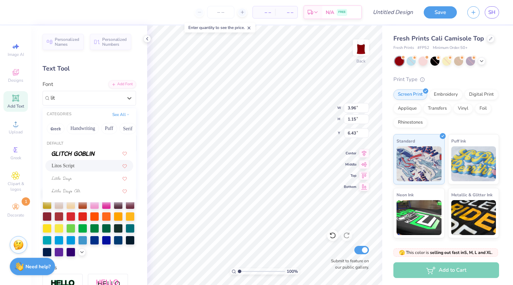
click at [96, 162] on div "Litos Script" at bounding box center [89, 166] width 88 height 12
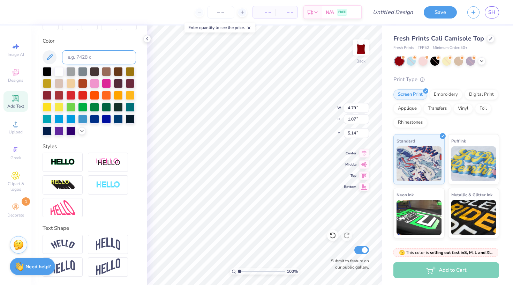
scroll to position [121, 0]
click at [75, 240] on div at bounding box center [63, 243] width 40 height 19
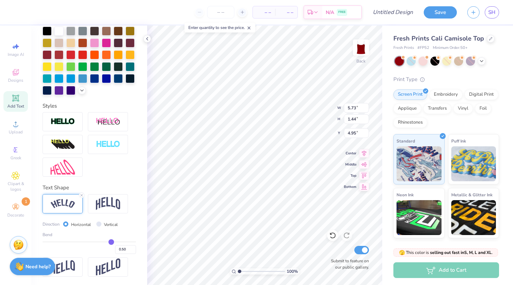
scroll to position [162, 0]
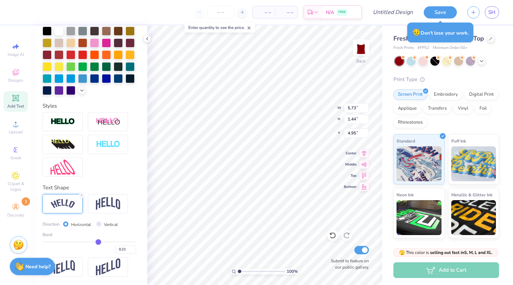
drag, startPoint x: 110, startPoint y: 240, endPoint x: 98, endPoint y: 240, distance: 11.9
click at [98, 241] on input "range" at bounding box center [90, 241] width 94 height 1
click at [99, 241] on input "range" at bounding box center [90, 241] width 94 height 1
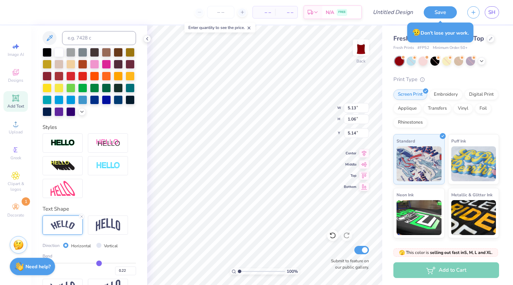
scroll to position [138, 0]
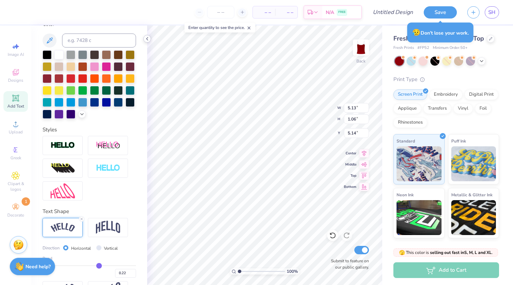
click at [151, 38] on div at bounding box center [147, 39] width 8 height 8
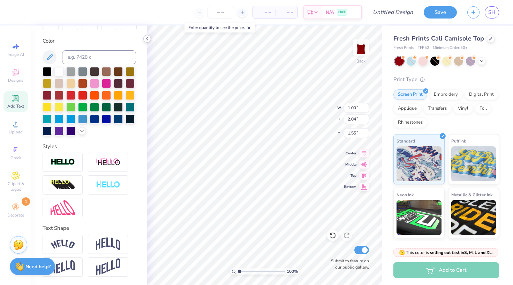
scroll to position [121, 0]
